Goal: Task Accomplishment & Management: Manage account settings

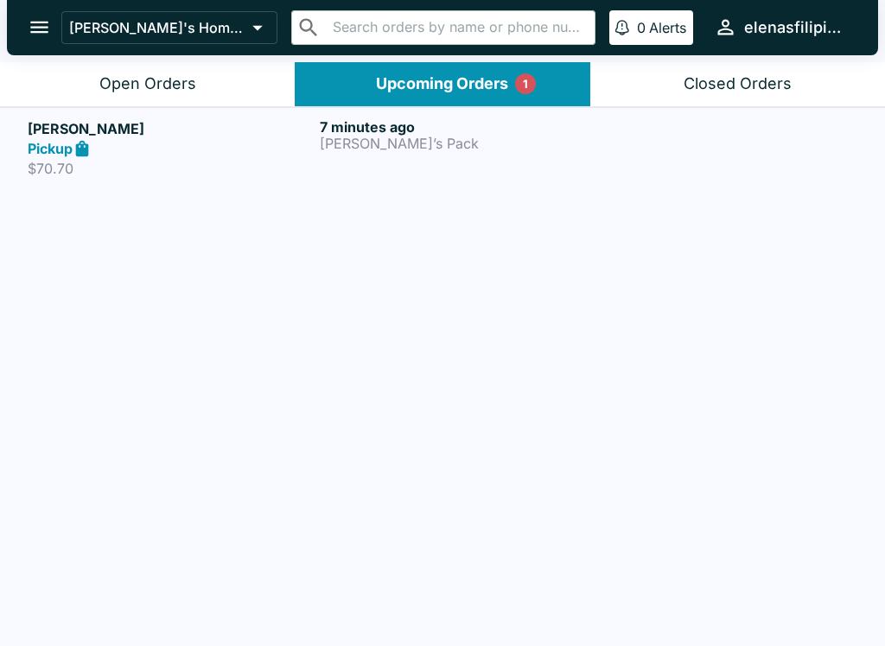
click at [333, 111] on link "[PERSON_NAME] Pickup $70.70 7 minutes ago [PERSON_NAME]’s Pack" at bounding box center [442, 147] width 885 height 81
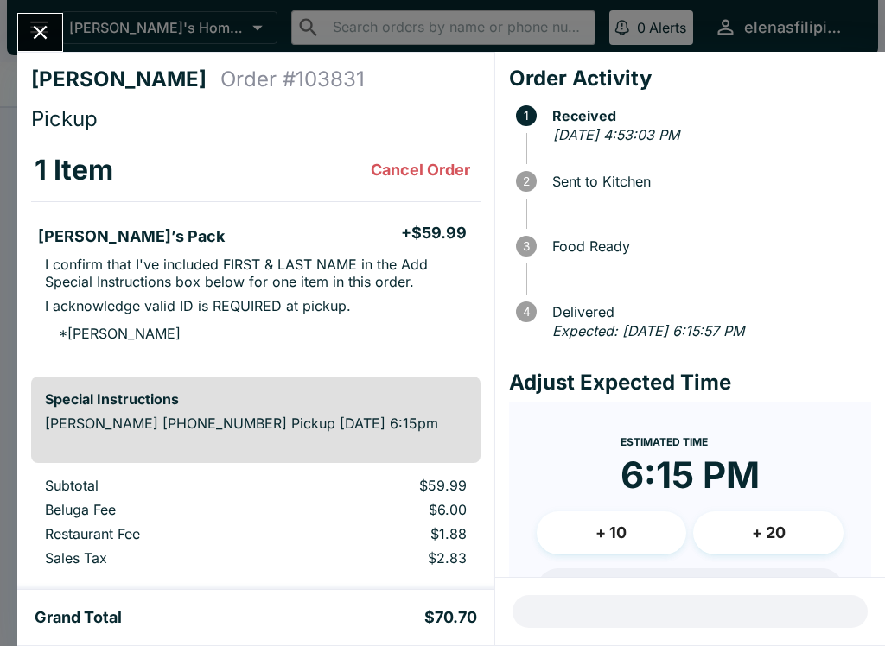
click at [40, 29] on icon "Close" at bounding box center [40, 32] width 23 height 23
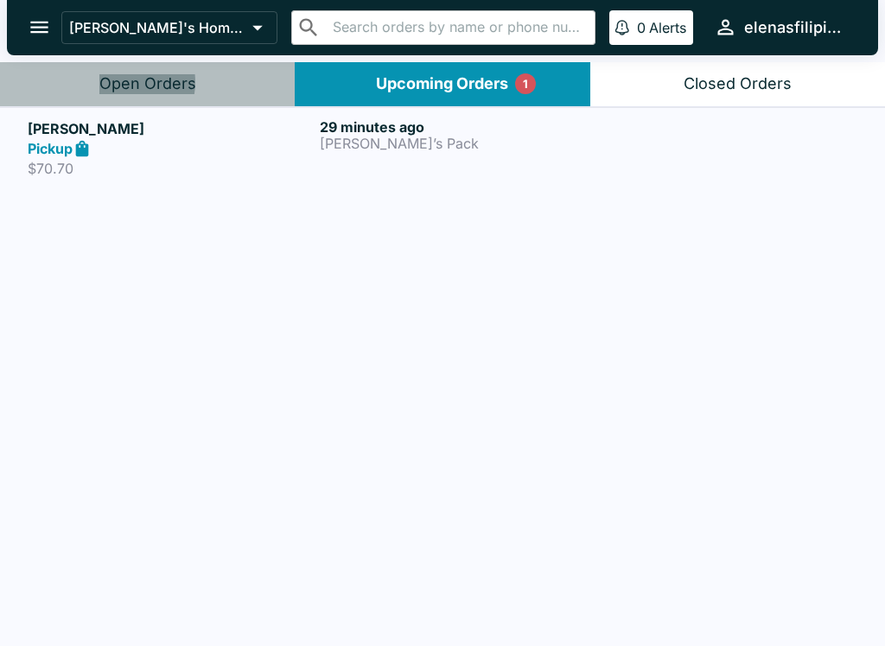
click at [118, 83] on div "Open Orders" at bounding box center [147, 84] width 97 height 20
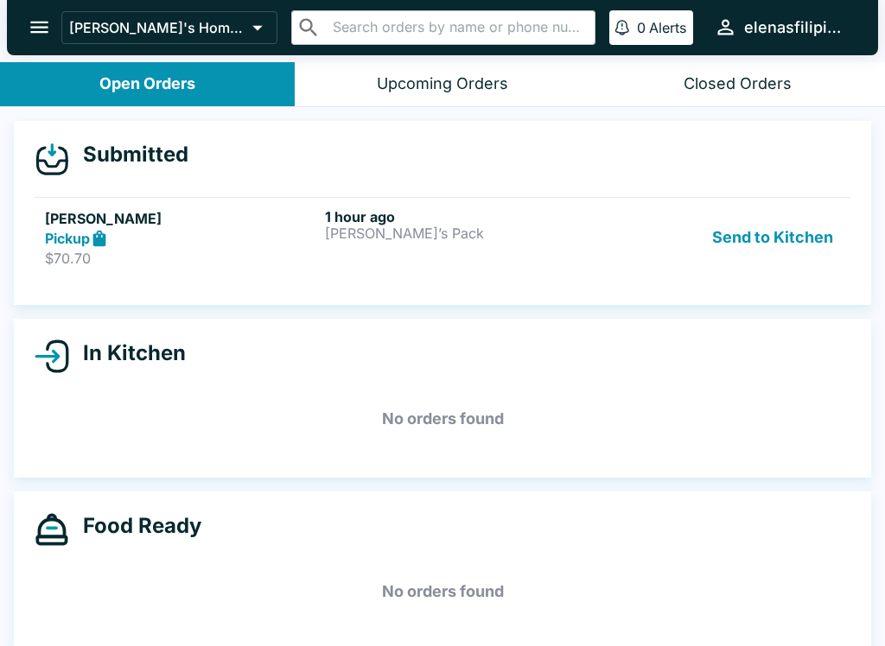
click at [778, 239] on button "Send to Kitchen" at bounding box center [772, 238] width 135 height 60
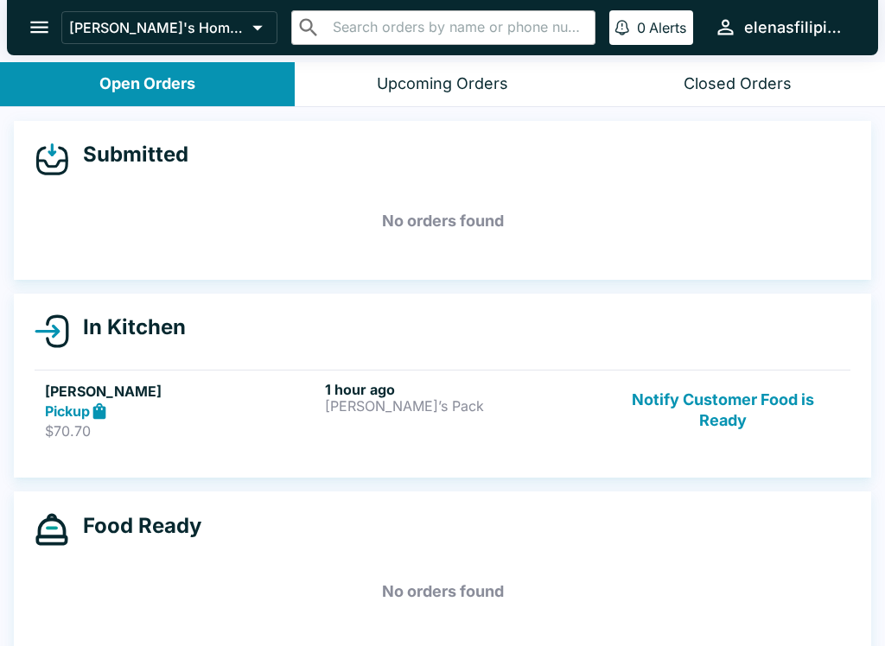
click at [722, 428] on button "Notify Customer Food is Ready" at bounding box center [723, 411] width 234 height 60
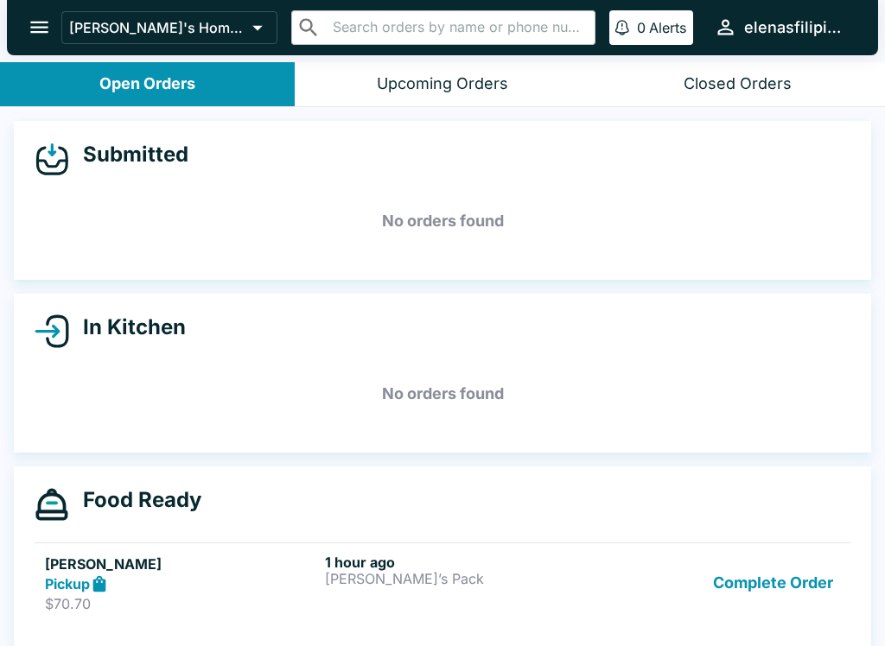
click at [22, 22] on button "open drawer" at bounding box center [39, 27] width 44 height 44
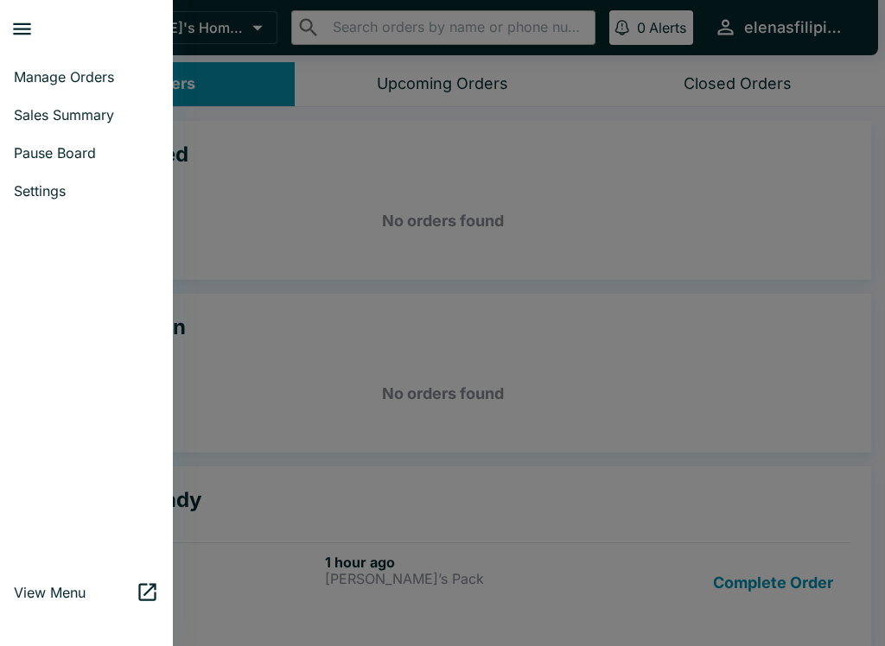
click at [77, 161] on span "Pause Board" at bounding box center [86, 152] width 145 height 17
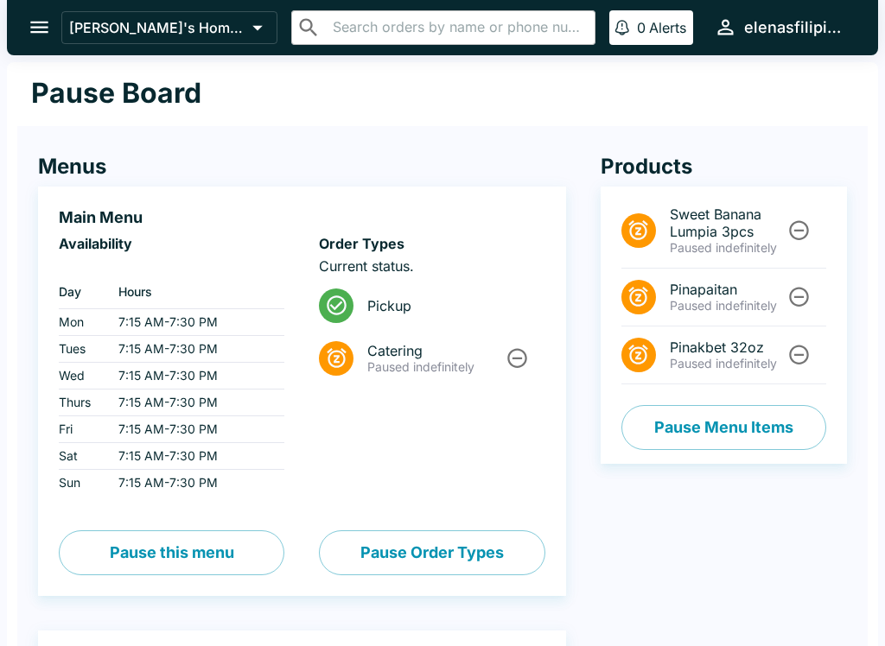
click at [58, 21] on button "open drawer" at bounding box center [39, 27] width 44 height 44
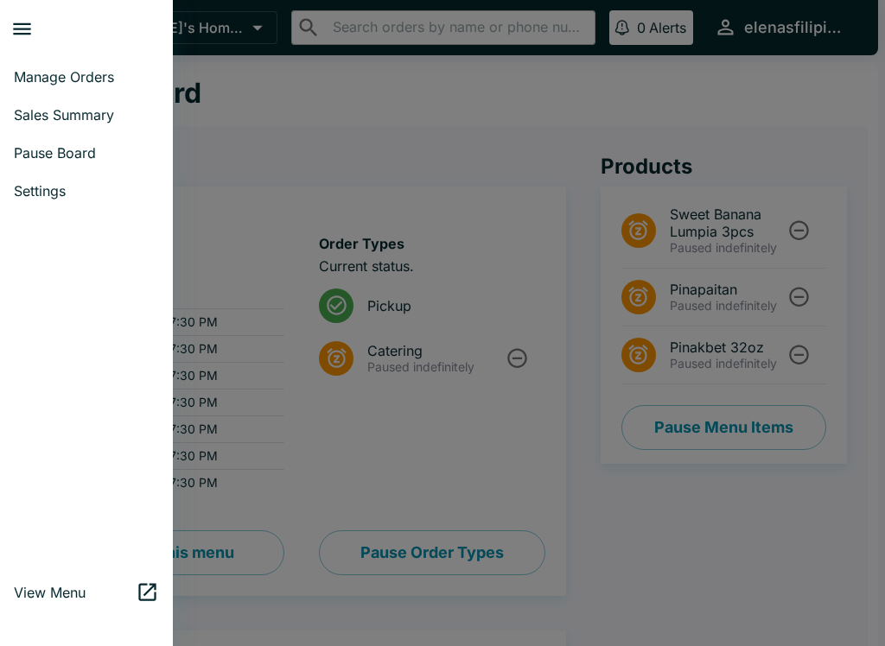
click at [86, 58] on link "Manage Orders" at bounding box center [86, 77] width 173 height 38
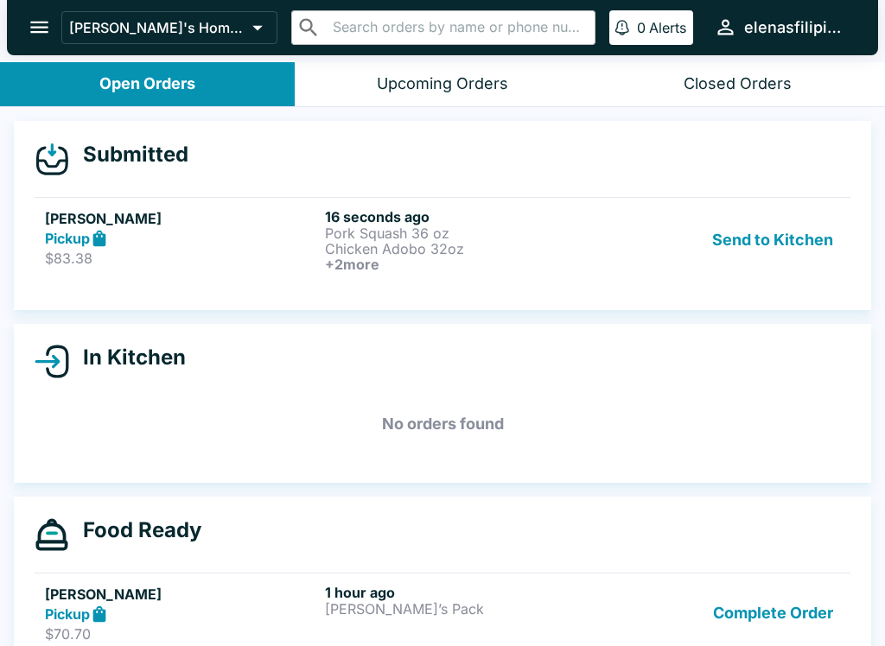
click at [455, 244] on p "Chicken Adobo 32oz" at bounding box center [461, 249] width 273 height 16
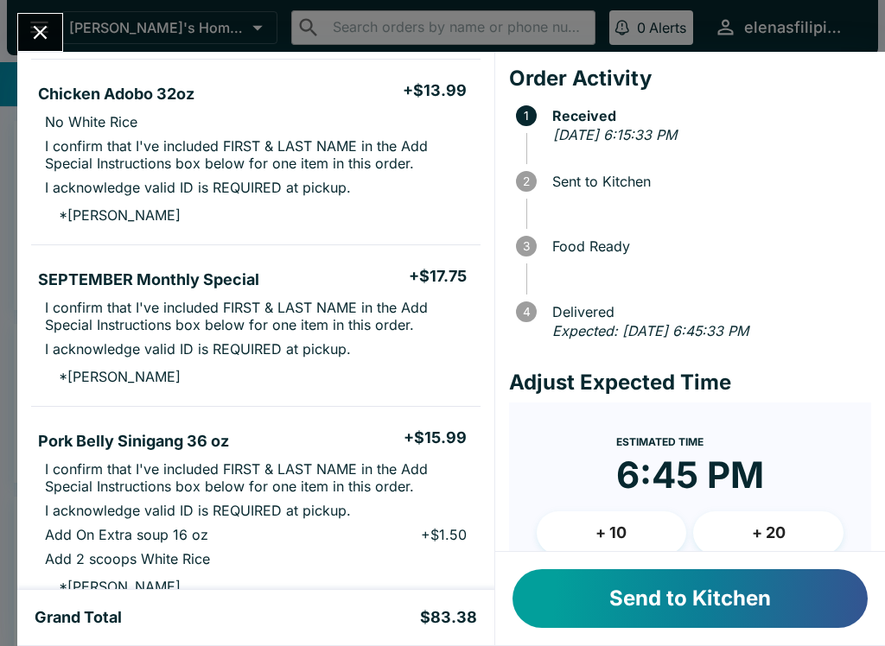
click at [717, 578] on button "Send to Kitchen" at bounding box center [689, 599] width 355 height 59
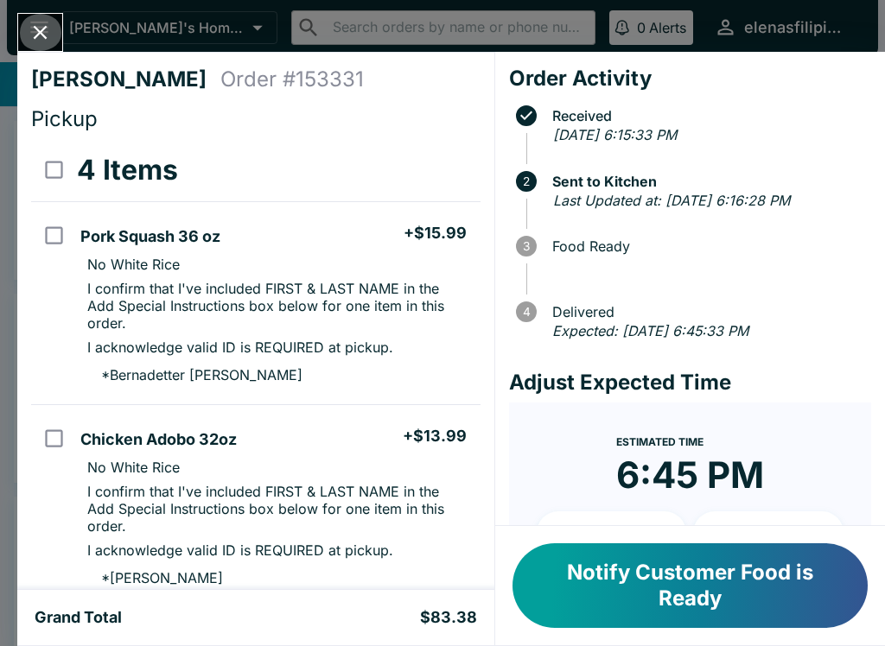
click at [29, 33] on icon "Close" at bounding box center [40, 32] width 23 height 23
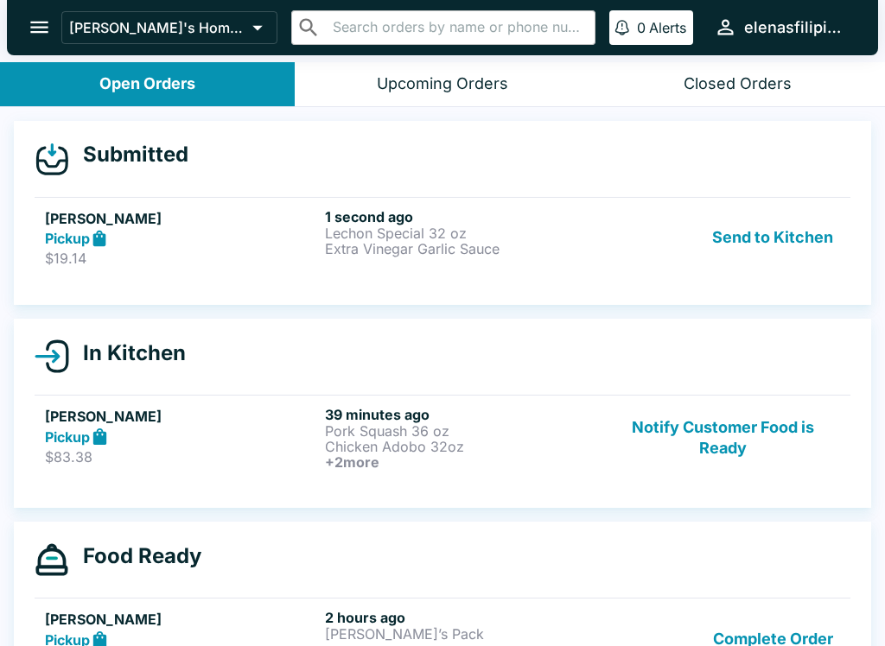
click at [379, 250] on p "Extra Vinegar Garlic Sauce" at bounding box center [461, 249] width 273 height 16
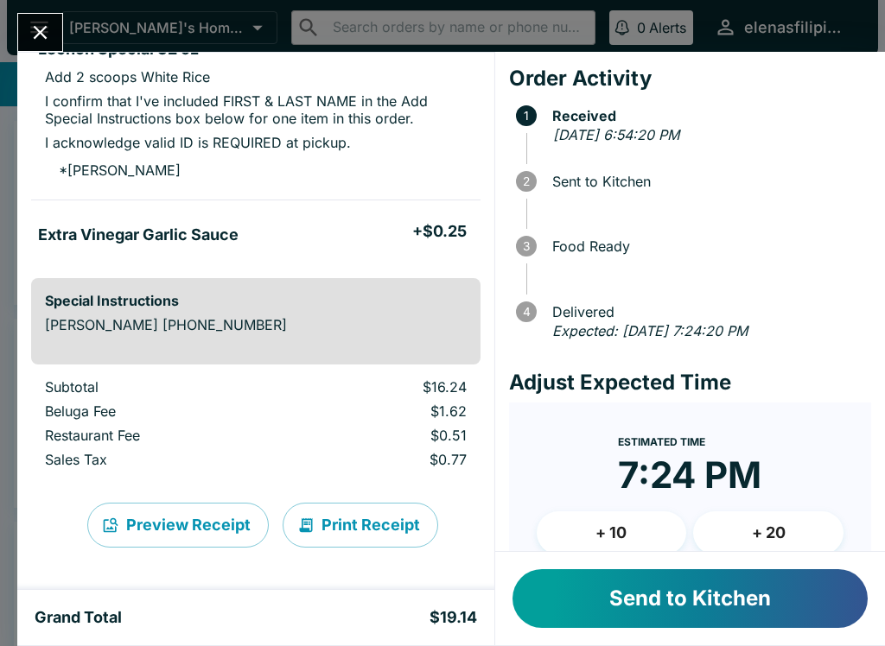
scroll to position [188, 0]
click at [570, 626] on button "Send to Kitchen" at bounding box center [689, 599] width 355 height 59
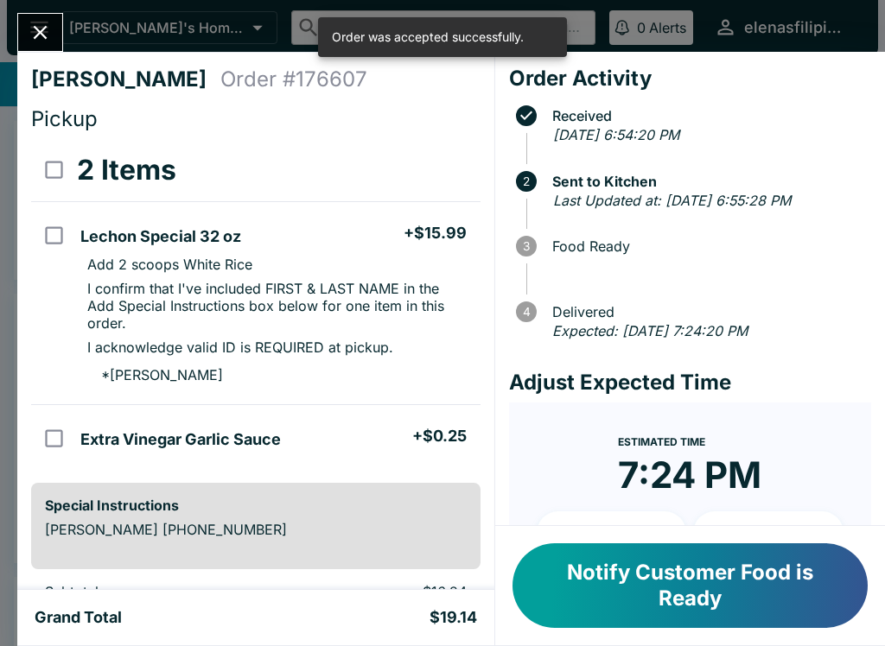
scroll to position [0, 0]
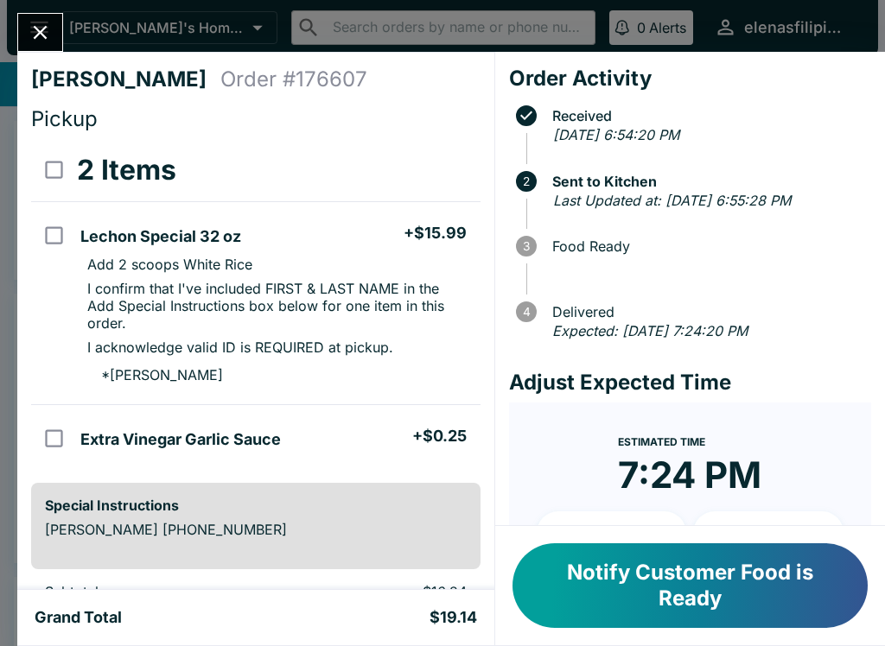
click at [672, 584] on button "Notify Customer Food is Ready" at bounding box center [689, 586] width 355 height 85
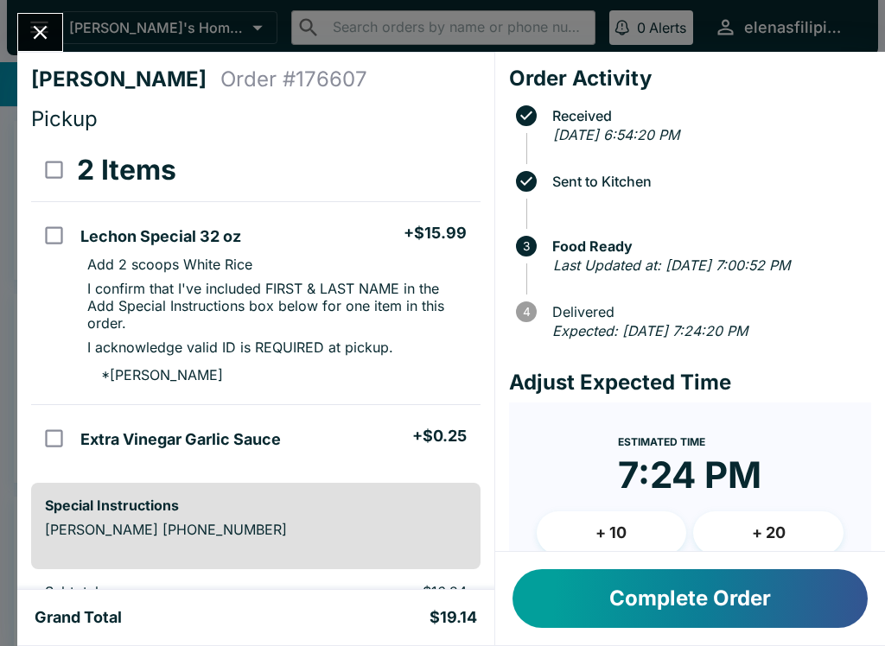
click at [691, 610] on button "Complete Order" at bounding box center [689, 599] width 355 height 59
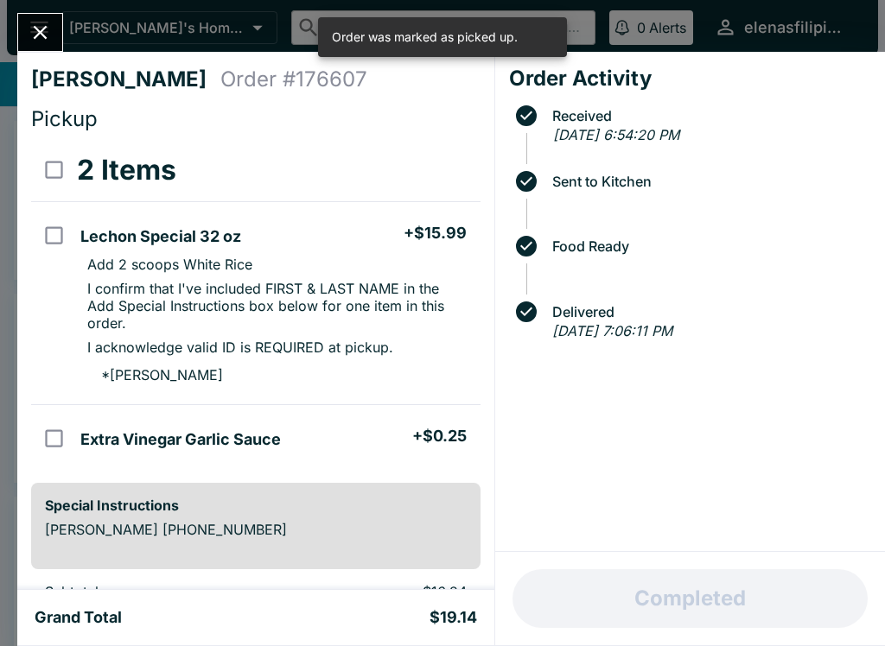
click at [33, 43] on icon "Close" at bounding box center [40, 32] width 23 height 23
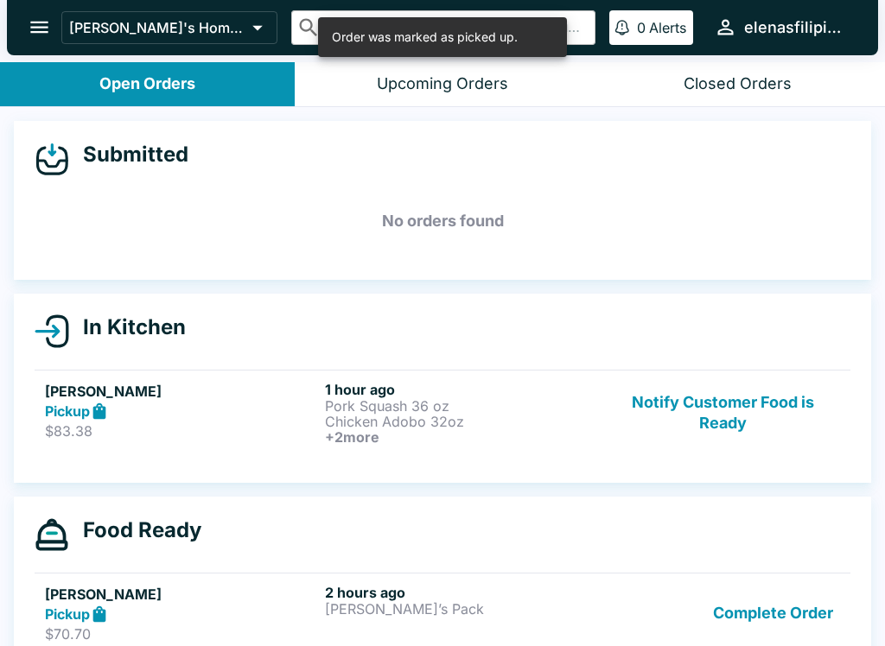
click at [748, 420] on button "Notify Customer Food is Ready" at bounding box center [723, 413] width 234 height 64
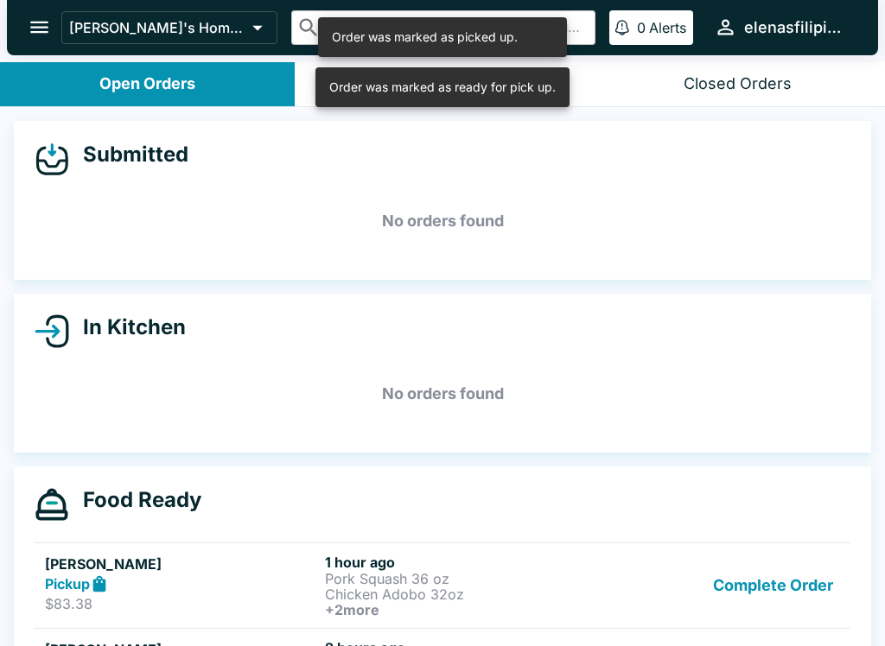
click at [755, 595] on button "Complete Order" at bounding box center [773, 586] width 134 height 64
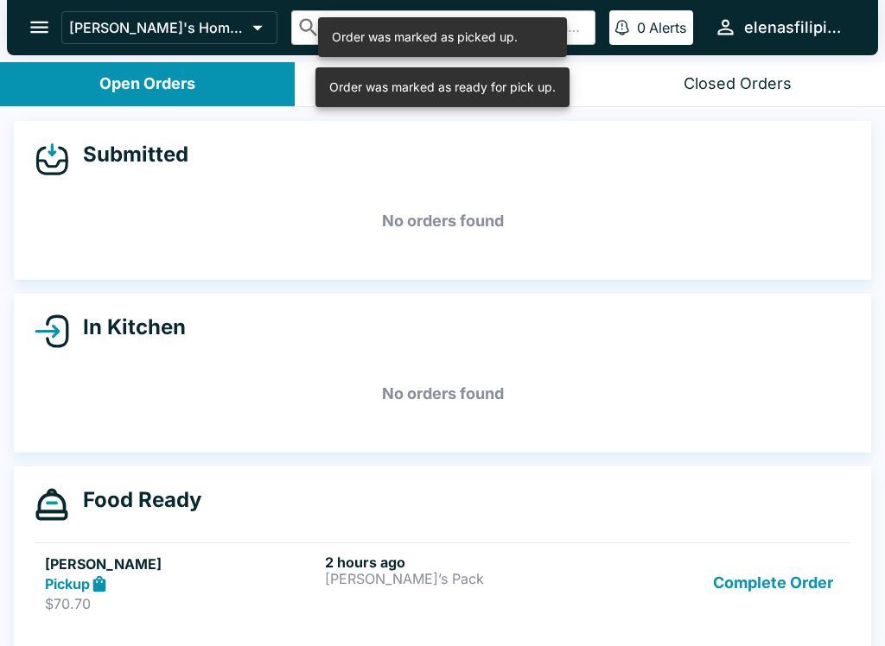
click at [748, 577] on button "Complete Order" at bounding box center [773, 584] width 134 height 60
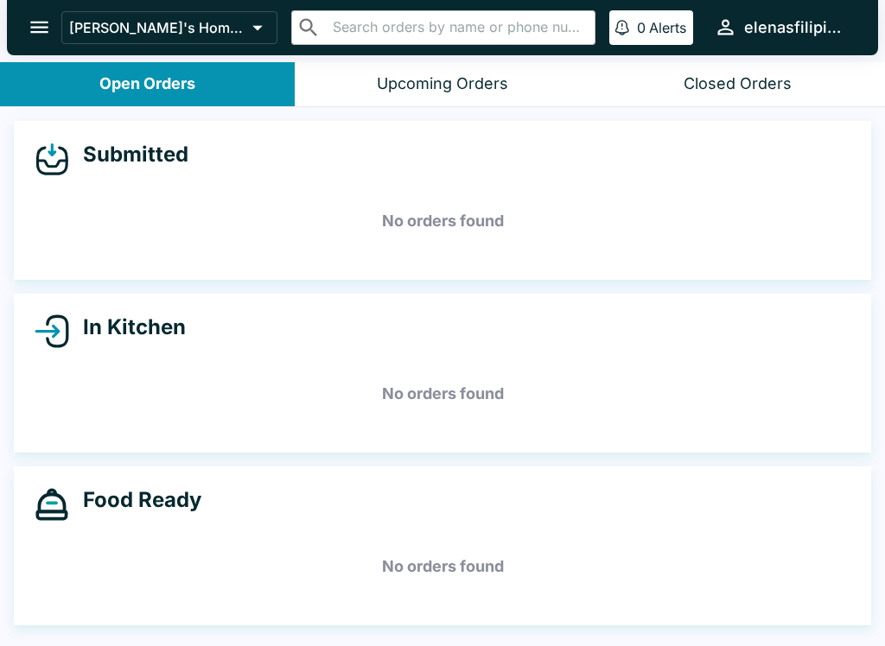
click at [31, 16] on icon "open drawer" at bounding box center [39, 27] width 23 height 23
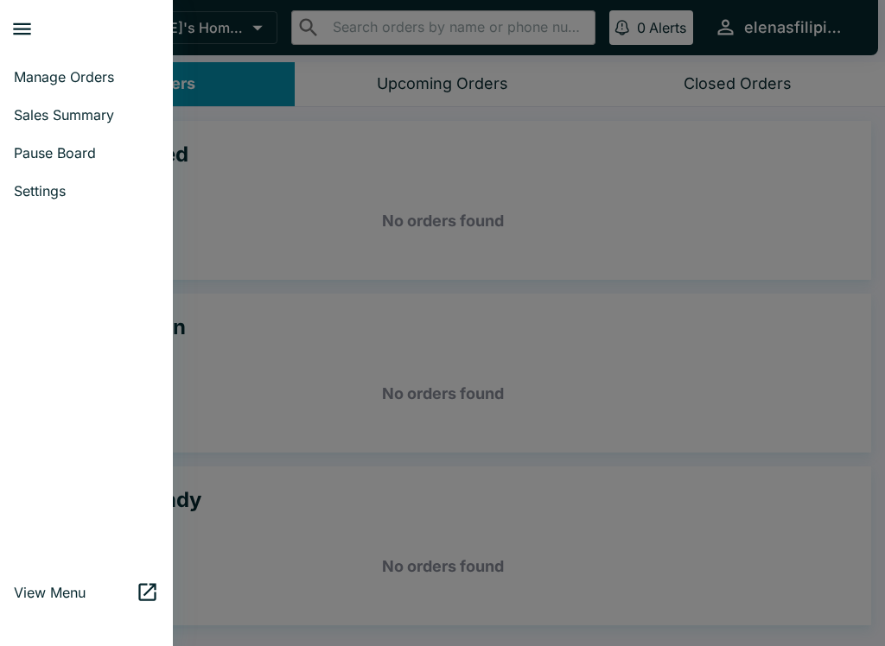
click at [69, 112] on span "Sales Summary" at bounding box center [86, 114] width 145 height 17
select select "03:00"
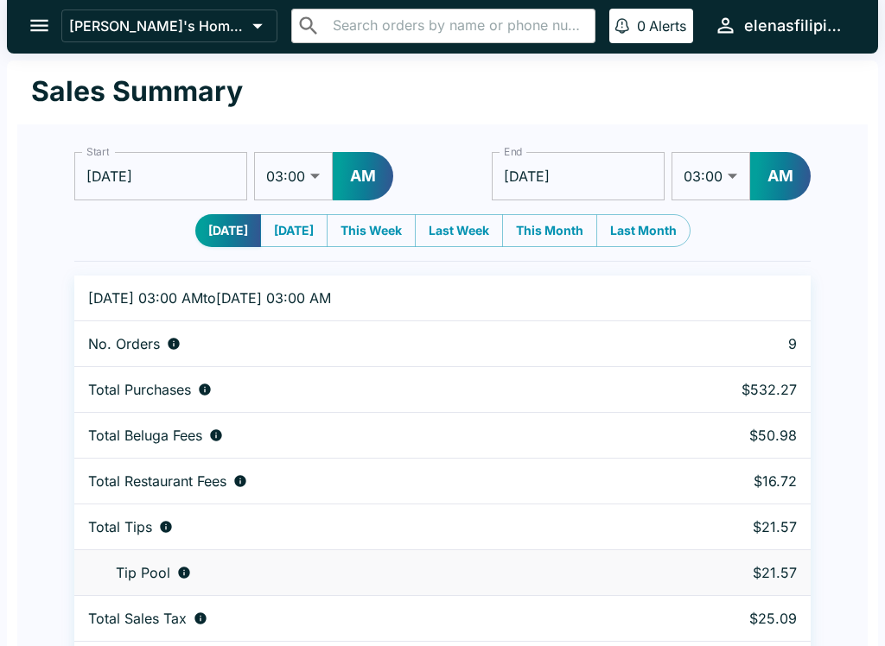
click at [54, 29] on button "open drawer" at bounding box center [39, 26] width 44 height 44
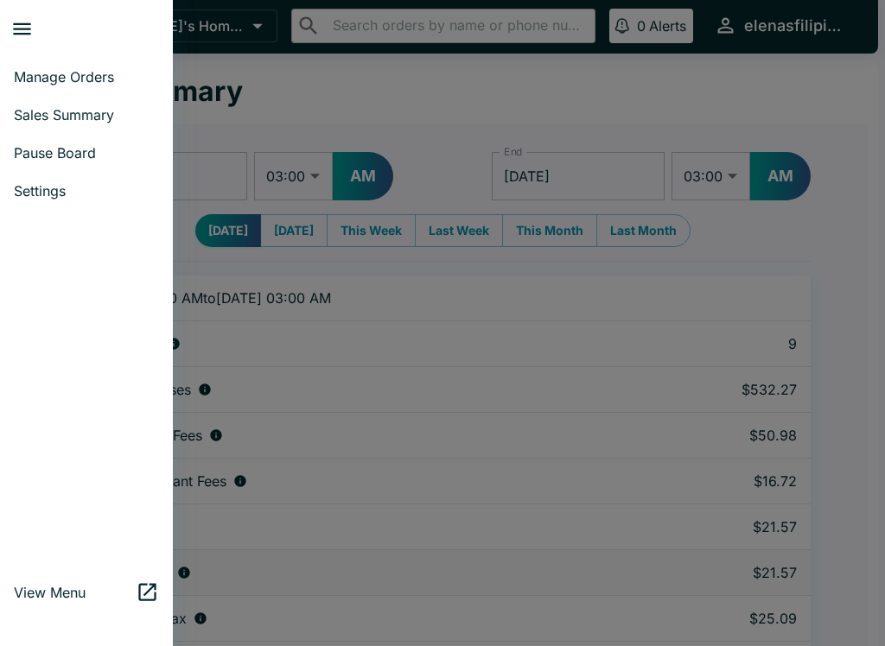
click at [48, 67] on link "Manage Orders" at bounding box center [86, 77] width 173 height 38
